Goal: Task Accomplishment & Management: Use online tool/utility

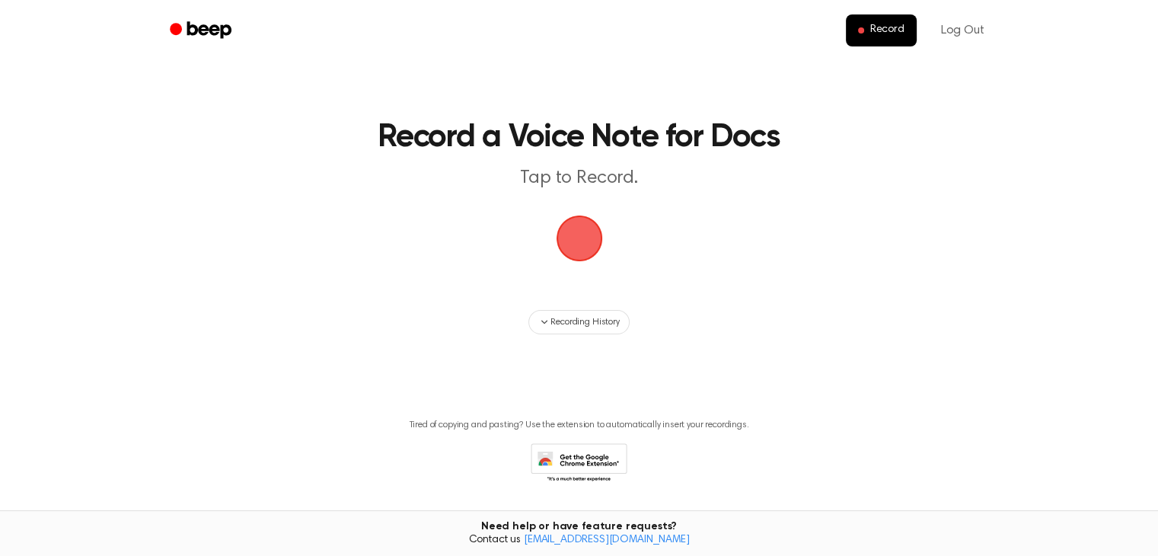
click at [579, 239] on span "button" at bounding box center [579, 238] width 85 height 85
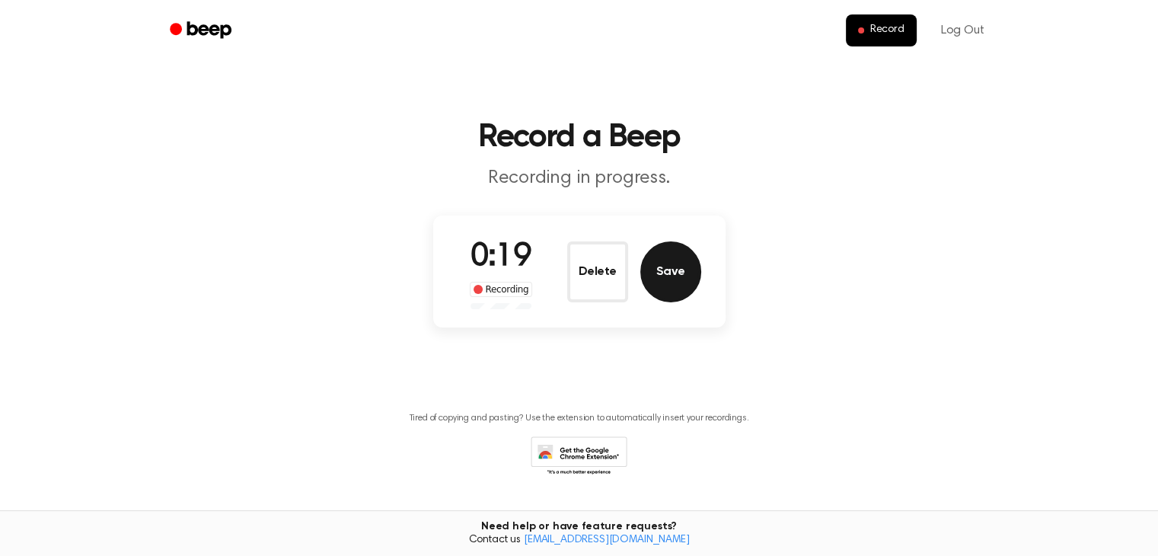
click at [666, 261] on button "Save" at bounding box center [670, 271] width 61 height 61
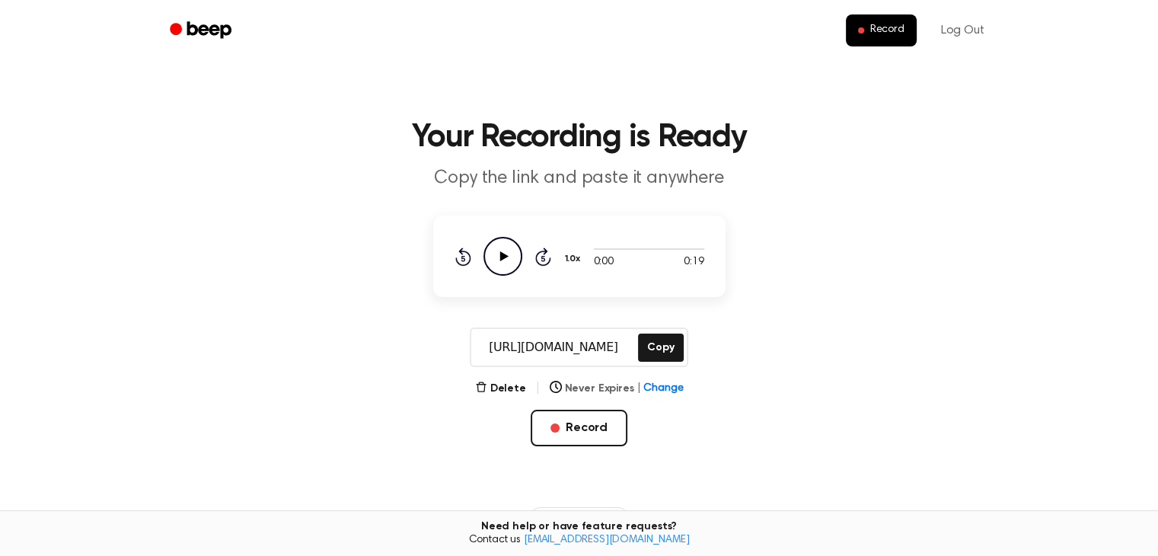
click at [611, 388] on button "Never Expires | Change" at bounding box center [617, 389] width 134 height 16
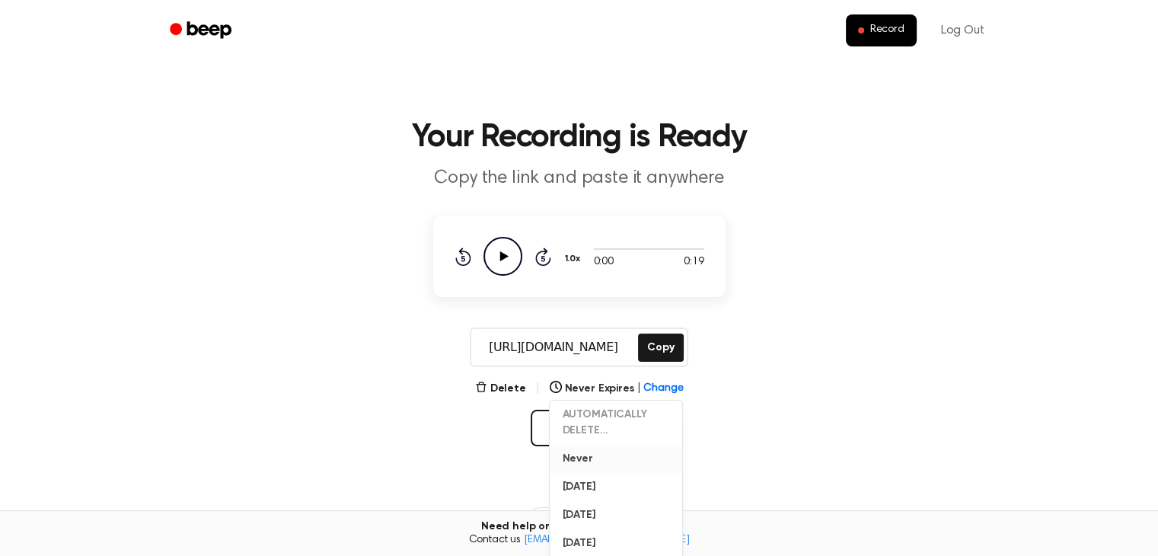
click at [588, 458] on button "Never" at bounding box center [617, 459] width 132 height 28
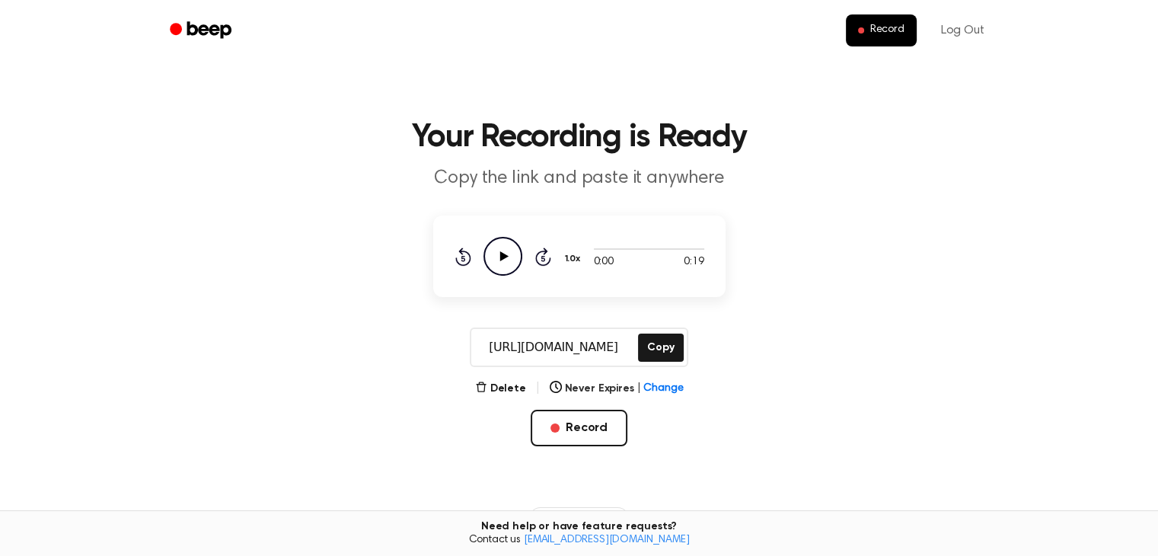
drag, startPoint x: 624, startPoint y: 347, endPoint x: 483, endPoint y: 354, distance: 141.8
click at [483, 354] on input "[URL][DOMAIN_NAME]" at bounding box center [553, 347] width 164 height 37
